Goal: Information Seeking & Learning: Learn about a topic

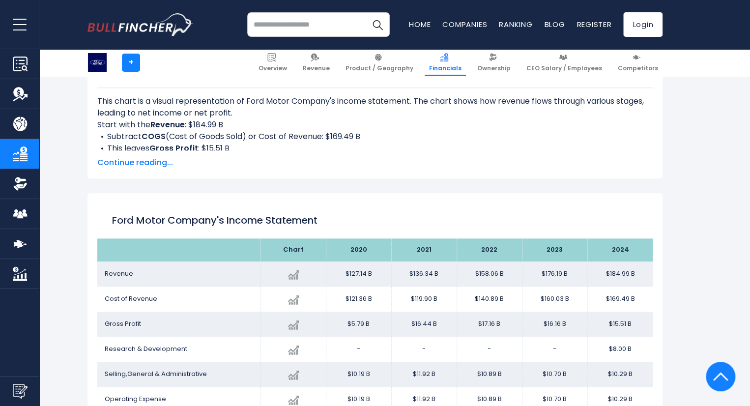
scroll to position [532, 0]
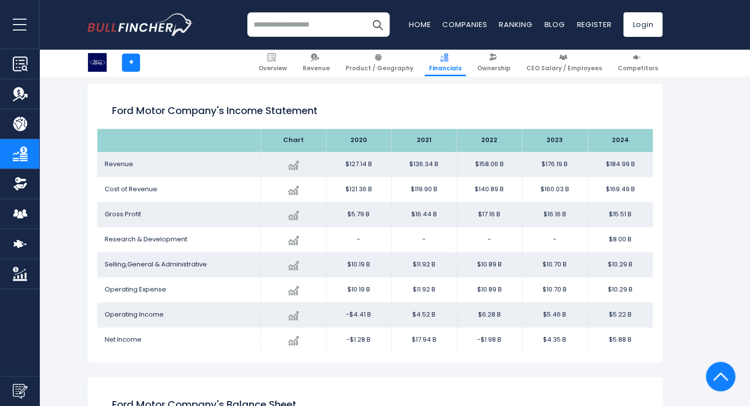
click at [399, 230] on td "-" at bounding box center [423, 239] width 65 height 25
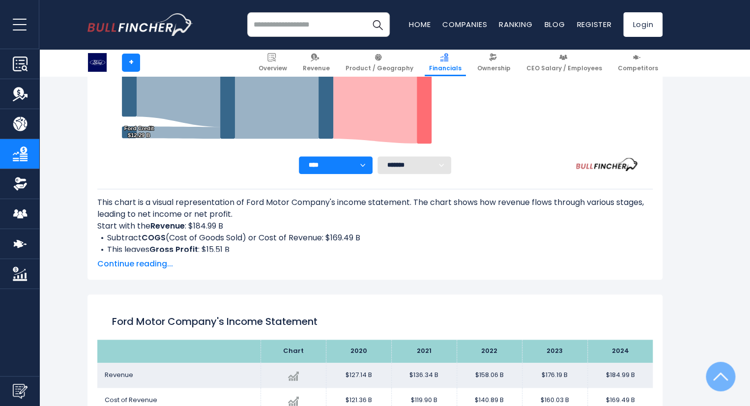
scroll to position [532, 0]
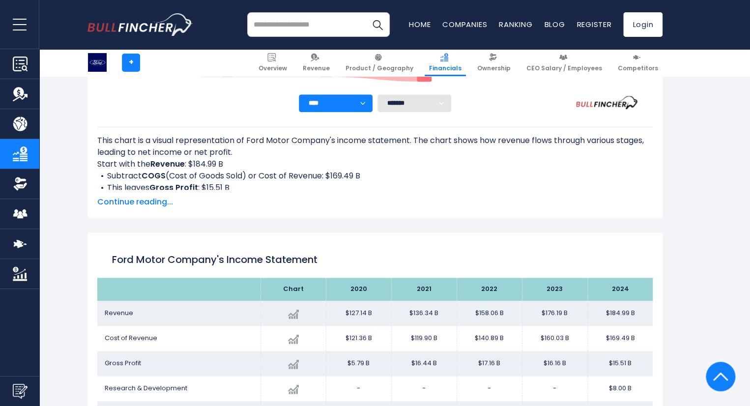
scroll to position [491, 0]
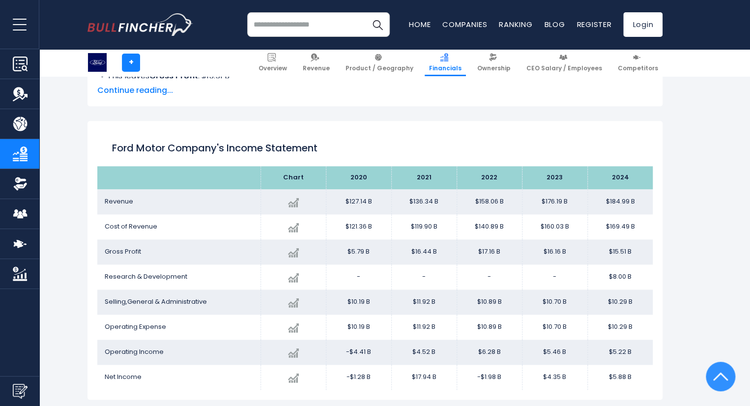
scroll to position [532, 0]
